Goal: Task Accomplishment & Management: Use online tool/utility

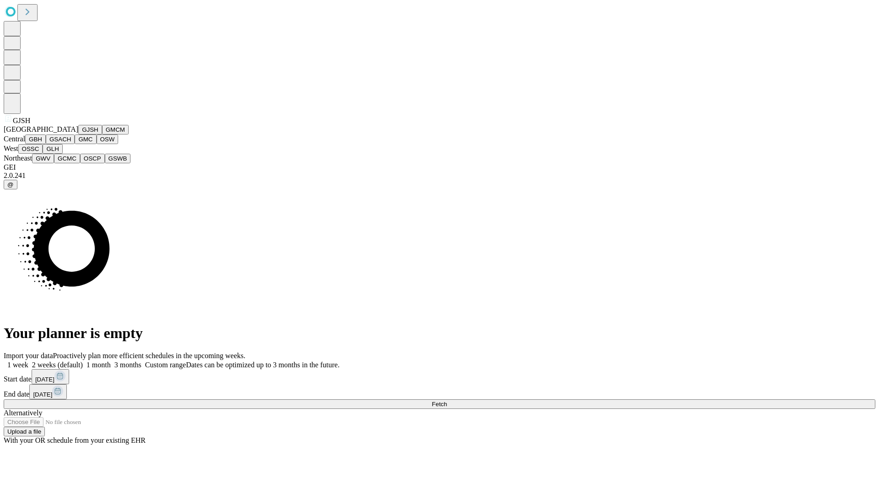
click at [78, 135] on button "GJSH" at bounding box center [90, 130] width 24 height 10
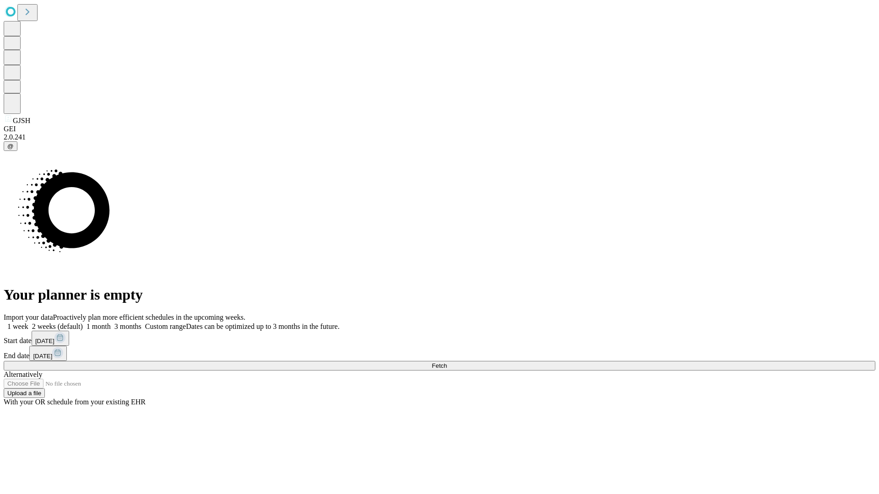
click at [28, 323] on label "1 week" at bounding box center [16, 327] width 25 height 8
click at [447, 363] on span "Fetch" at bounding box center [439, 366] width 15 height 7
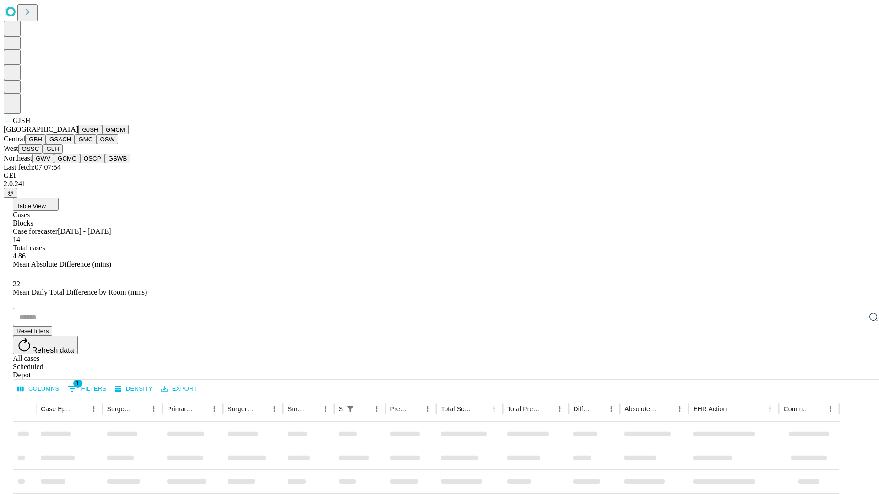
click at [102, 135] on button "GMCM" at bounding box center [115, 130] width 27 height 10
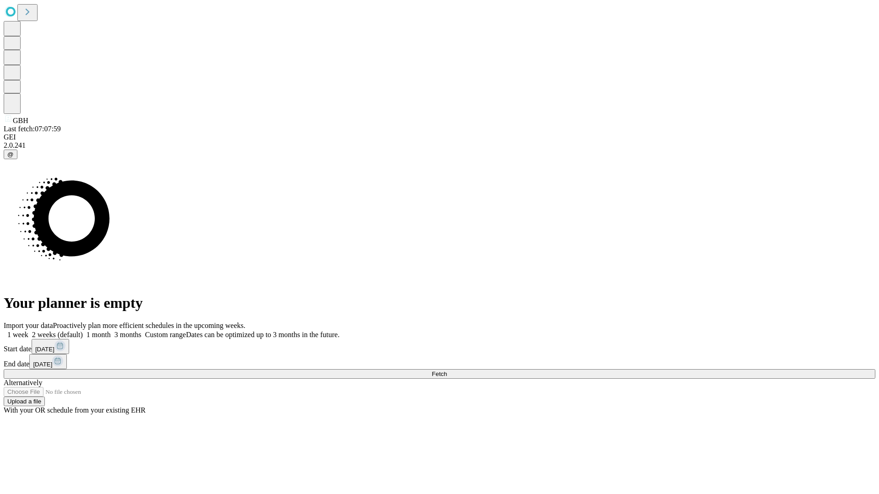
click at [28, 331] on label "1 week" at bounding box center [16, 335] width 25 height 8
click at [447, 371] on span "Fetch" at bounding box center [439, 374] width 15 height 7
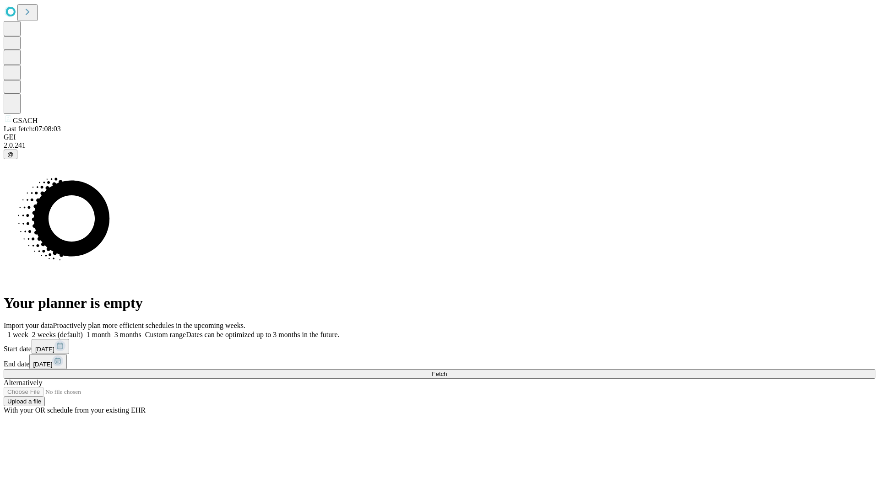
click at [28, 331] on label "1 week" at bounding box center [16, 335] width 25 height 8
click at [447, 371] on span "Fetch" at bounding box center [439, 374] width 15 height 7
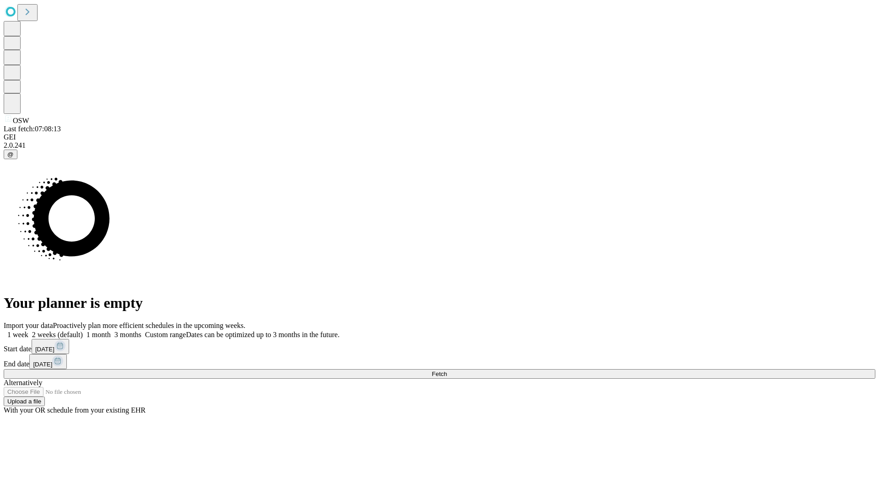
click at [28, 331] on label "1 week" at bounding box center [16, 335] width 25 height 8
click at [447, 371] on span "Fetch" at bounding box center [439, 374] width 15 height 7
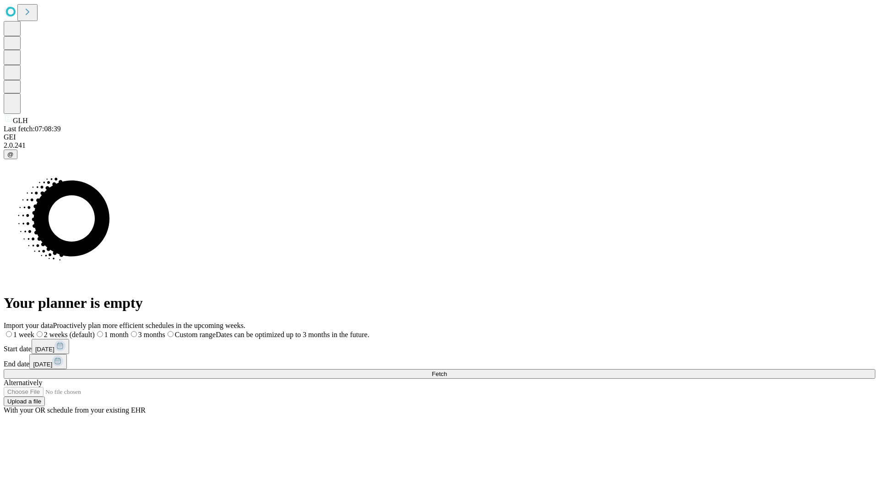
click at [34, 331] on label "1 week" at bounding box center [19, 335] width 31 height 8
click at [447, 371] on span "Fetch" at bounding box center [439, 374] width 15 height 7
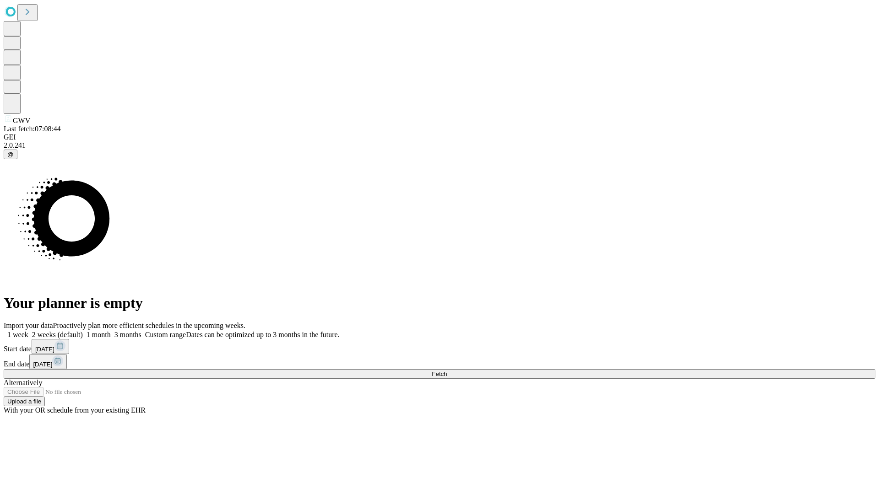
click at [28, 331] on label "1 week" at bounding box center [16, 335] width 25 height 8
click at [447, 371] on span "Fetch" at bounding box center [439, 374] width 15 height 7
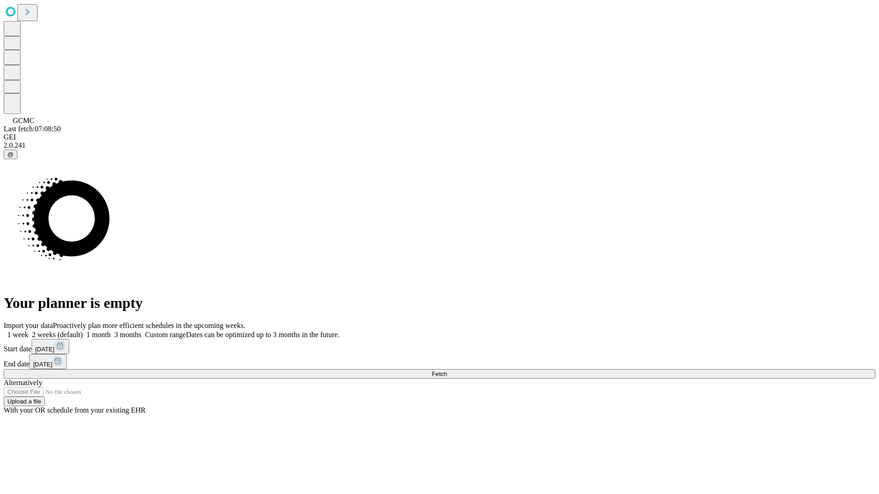
click at [447, 371] on span "Fetch" at bounding box center [439, 374] width 15 height 7
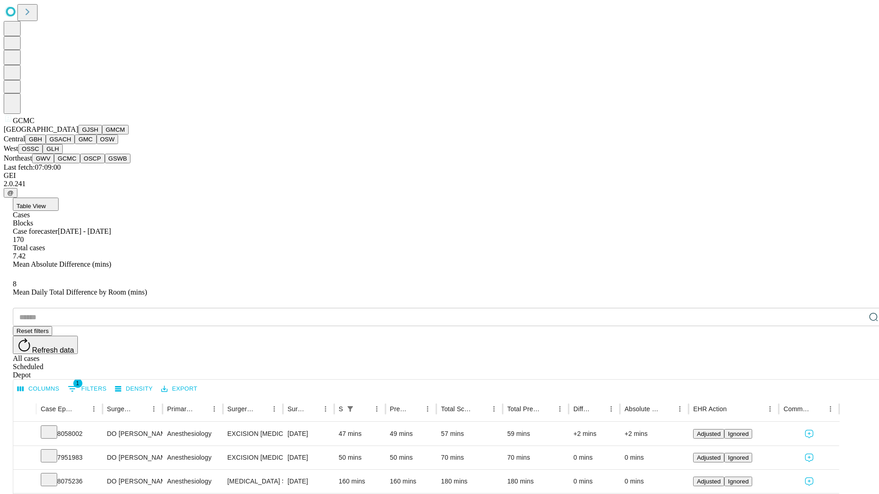
click at [80, 163] on button "OSCP" at bounding box center [92, 159] width 25 height 10
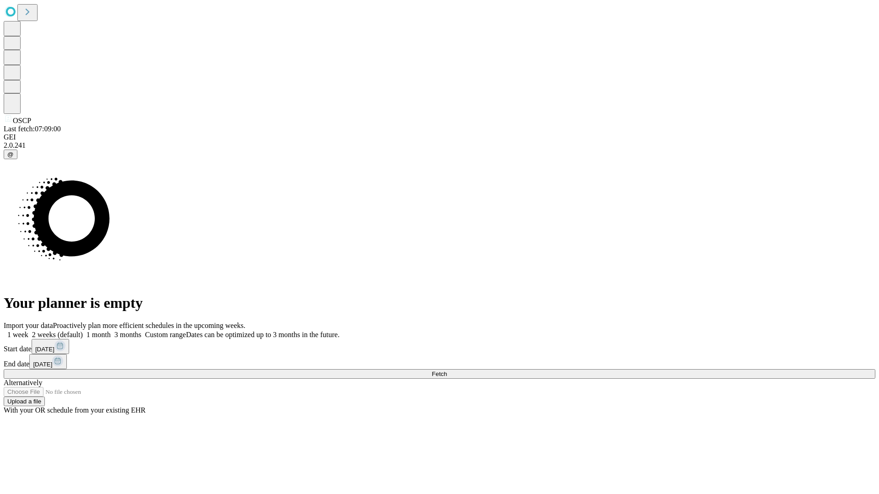
click at [28, 331] on label "1 week" at bounding box center [16, 335] width 25 height 8
click at [447, 371] on span "Fetch" at bounding box center [439, 374] width 15 height 7
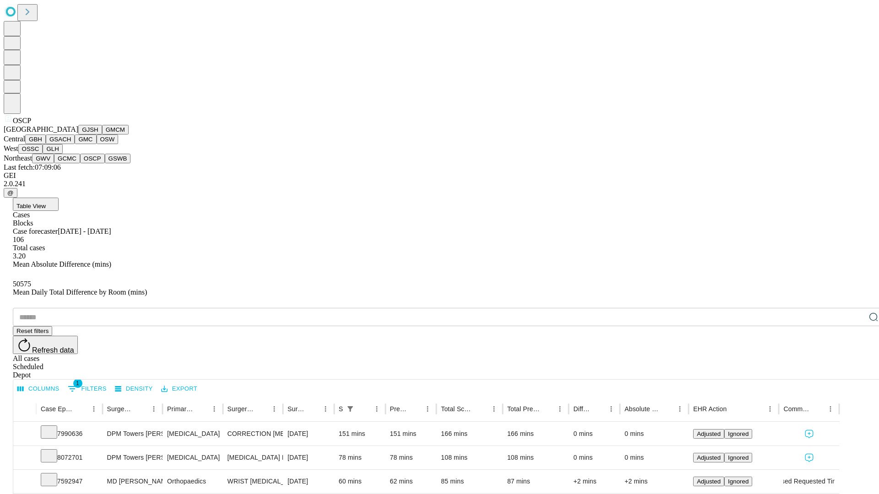
click at [105, 163] on button "GSWB" at bounding box center [118, 159] width 26 height 10
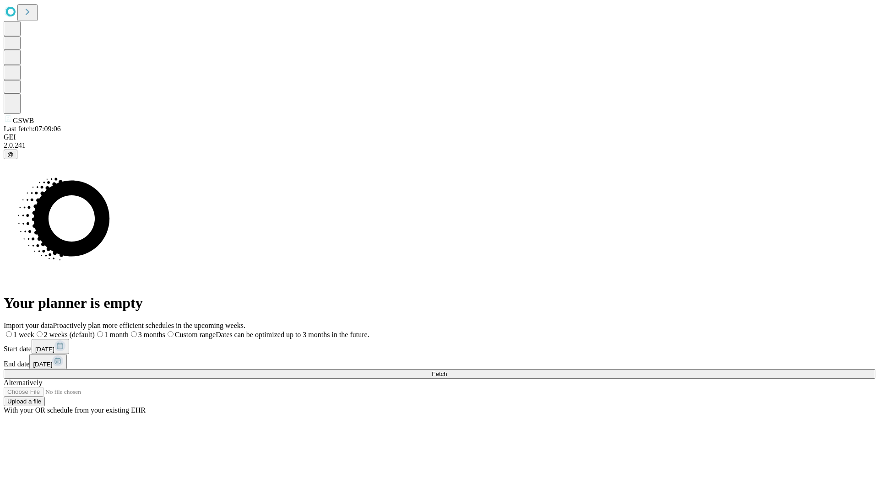
click at [447, 371] on span "Fetch" at bounding box center [439, 374] width 15 height 7
